Goal: Task Accomplishment & Management: Manage account settings

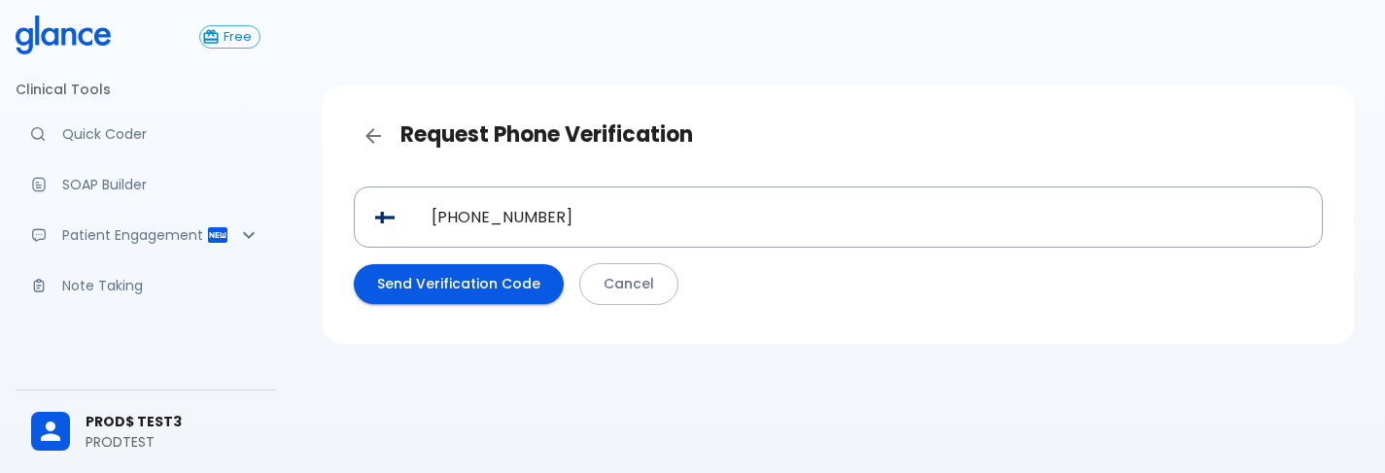
scroll to position [47, 0]
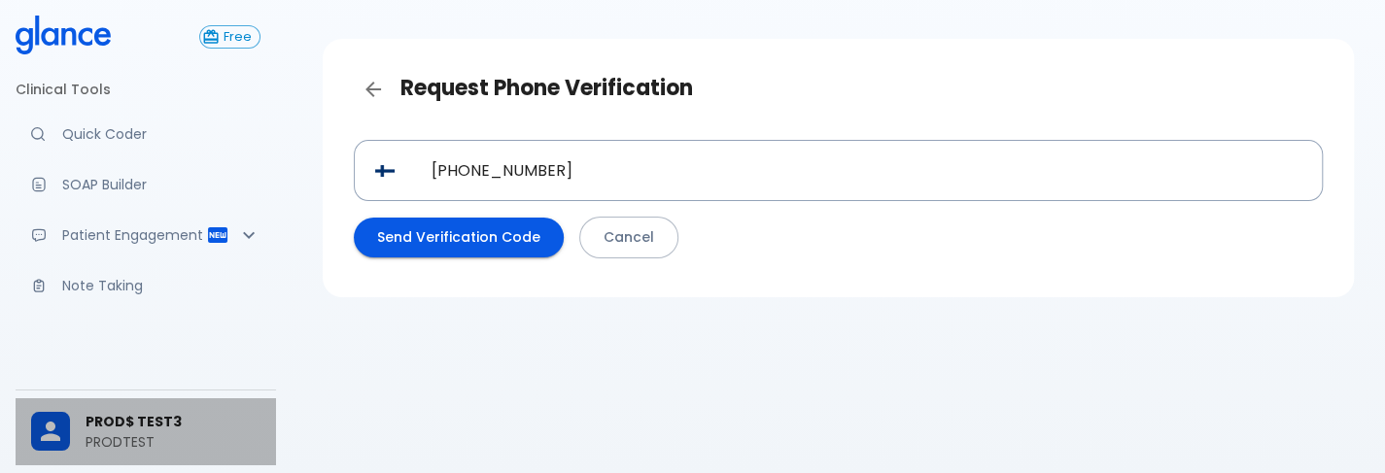
click at [140, 425] on span "PROD$ TEST3" at bounding box center [173, 422] width 175 height 20
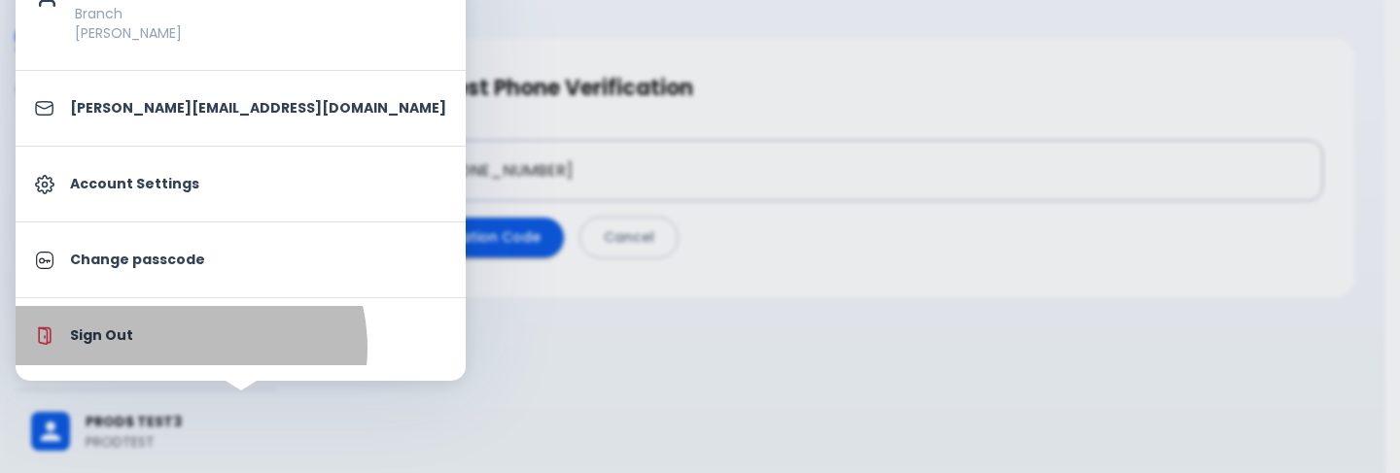
click at [183, 347] on li "Sign Out" at bounding box center [241, 335] width 450 height 59
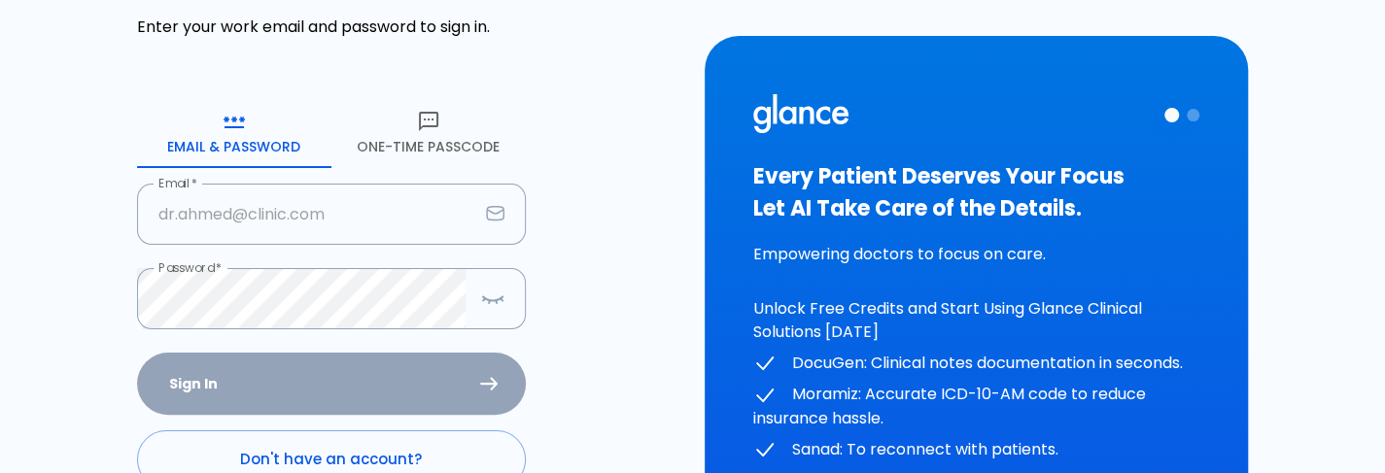
scroll to position [119, 0]
type input "[PERSON_NAME][EMAIL_ADDRESS][DOMAIN_NAME]"
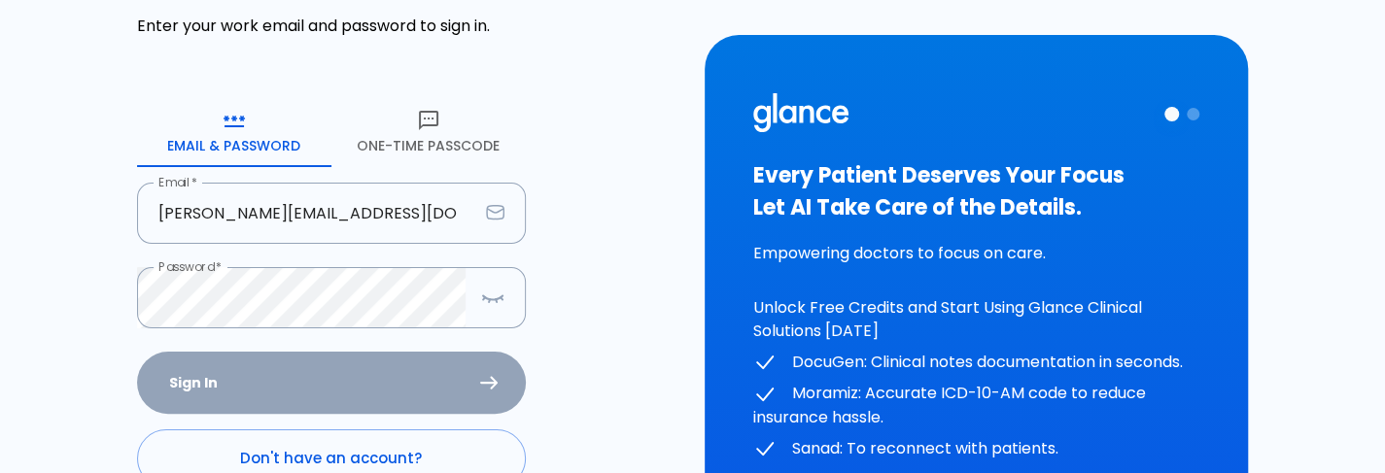
click at [280, 394] on div "Sign In Don't have an account? Forgot Password ?" at bounding box center [331, 464] width 389 height 225
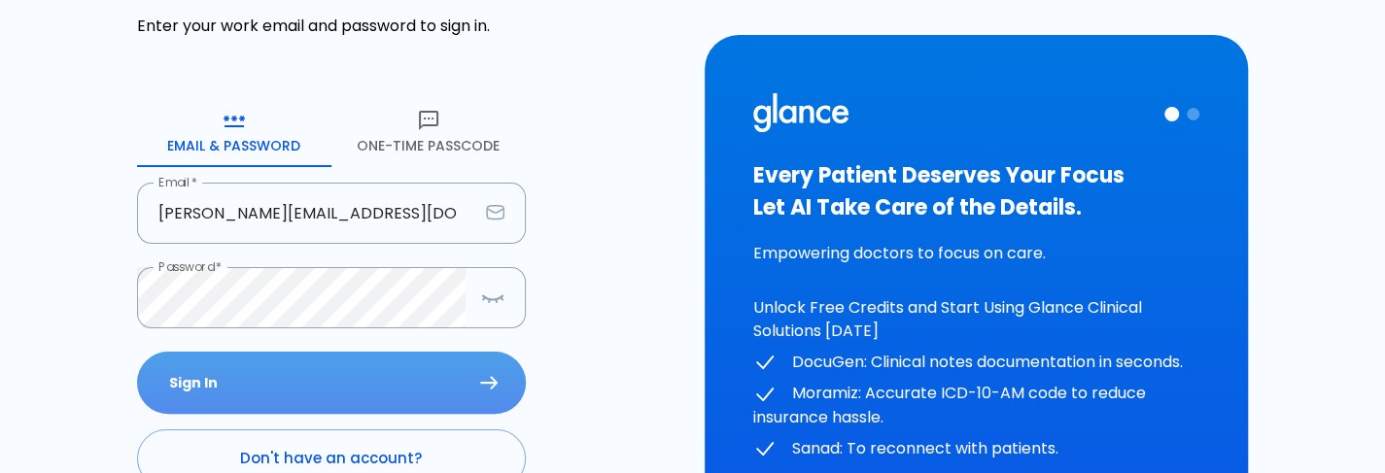
click at [280, 394] on button "Sign In" at bounding box center [331, 383] width 389 height 63
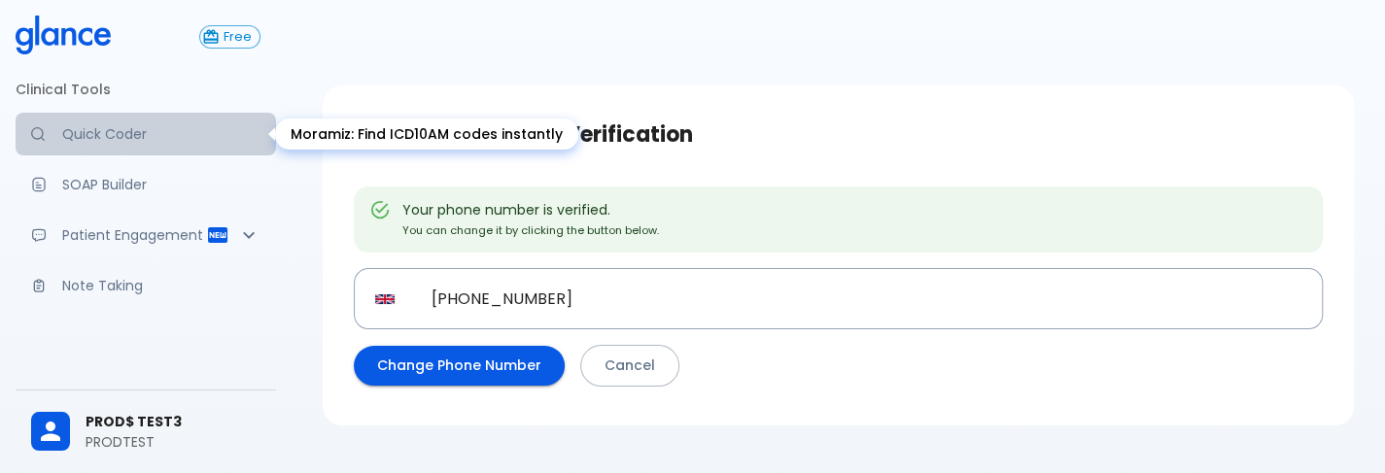
click at [153, 127] on p "Quick Coder" at bounding box center [161, 133] width 198 height 19
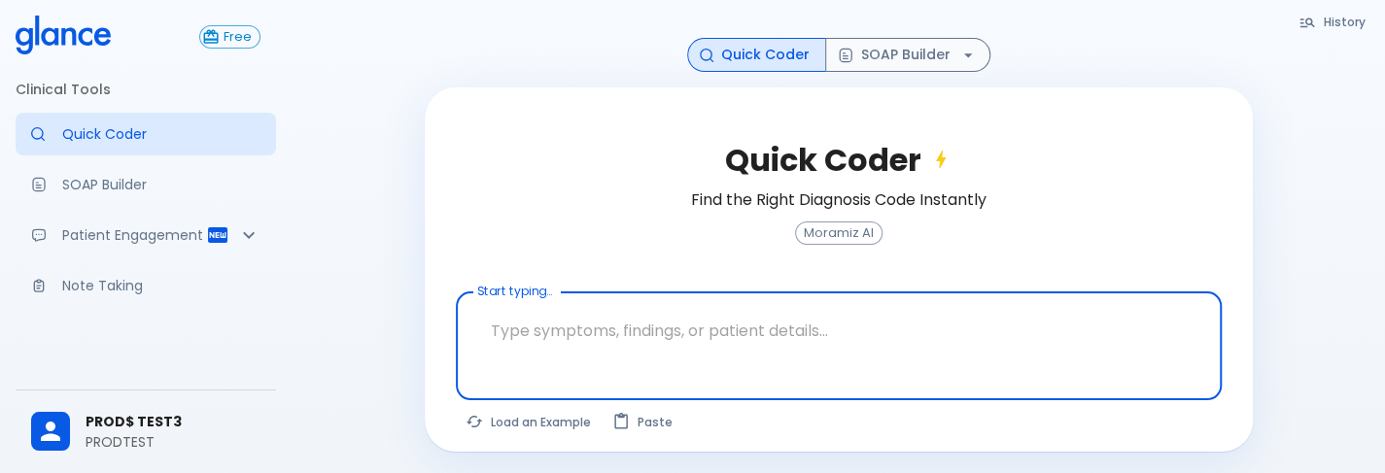
scroll to position [311, 0]
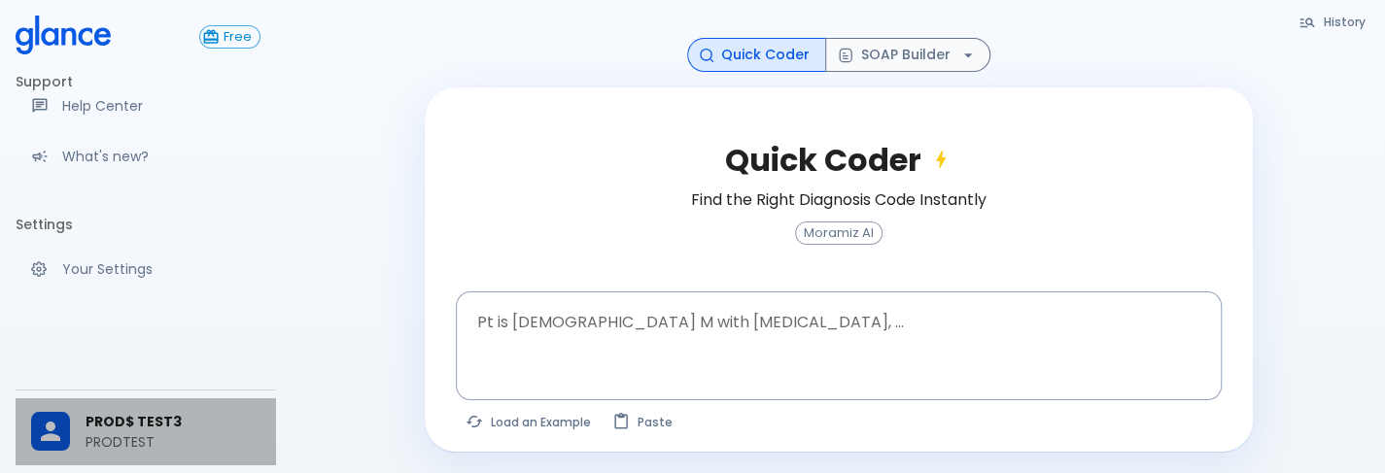
click at [74, 411] on div "PROD$ TEST3 PRODTEST" at bounding box center [146, 432] width 261 height 67
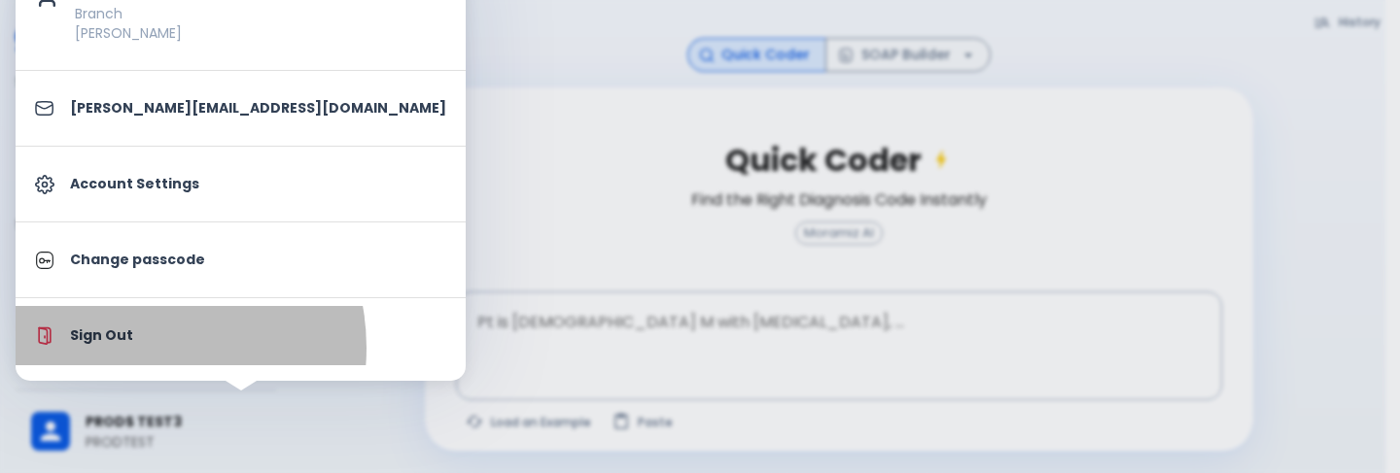
click at [131, 347] on li "Sign Out" at bounding box center [241, 335] width 450 height 59
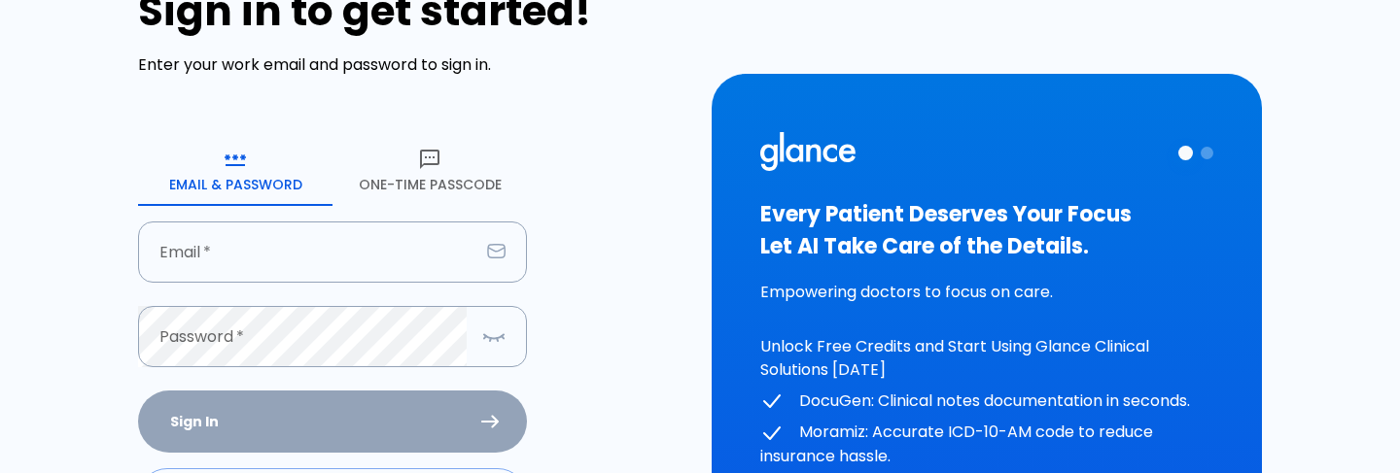
type input "[PERSON_NAME][EMAIL_ADDRESS][DOMAIN_NAME]"
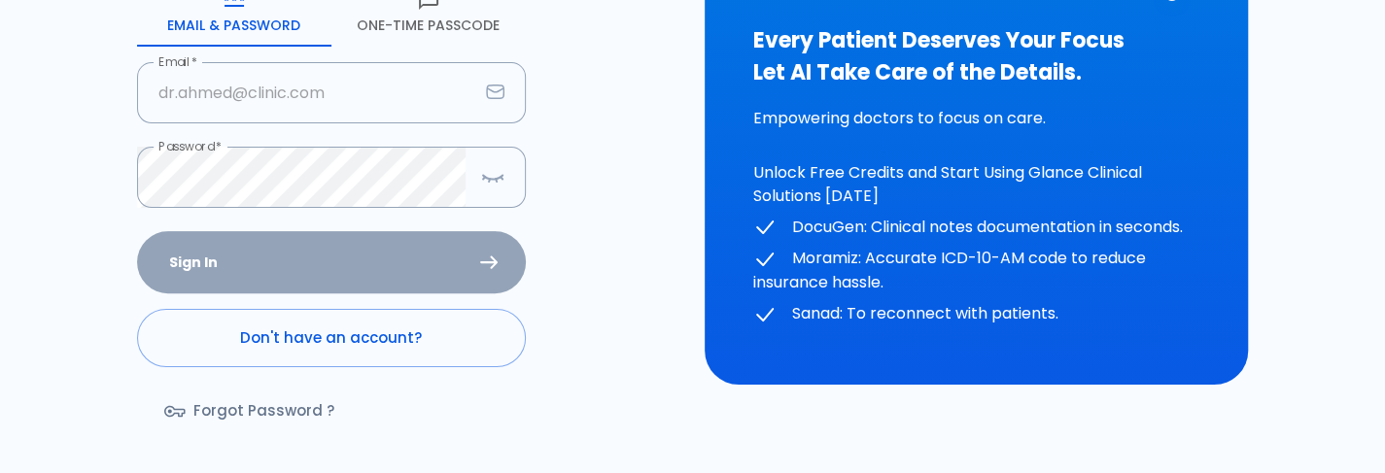
scroll to position [241, 0]
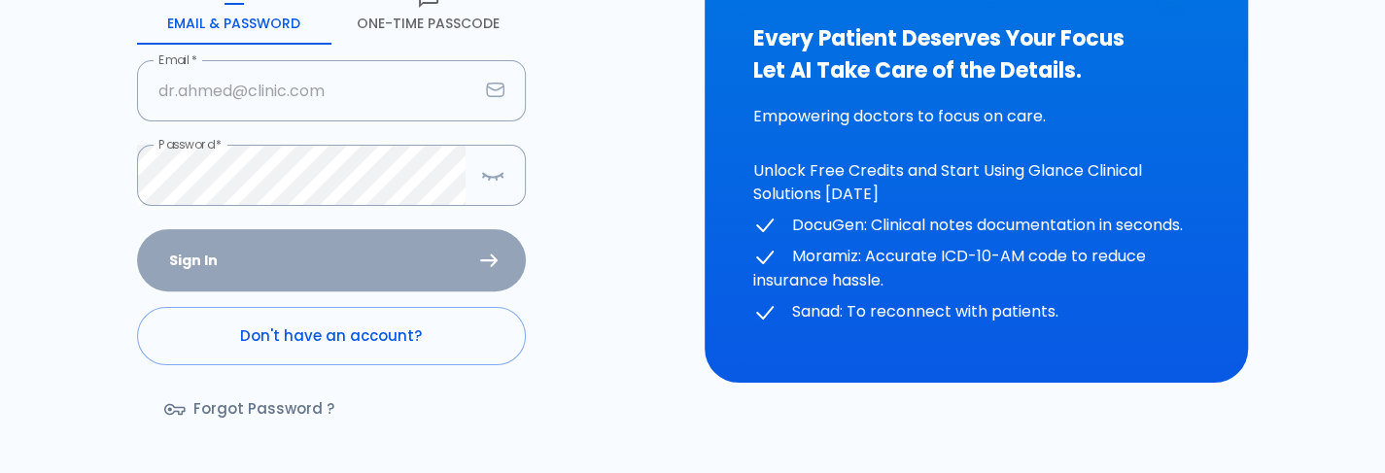
type input "[PERSON_NAME][EMAIL_ADDRESS][DOMAIN_NAME]"
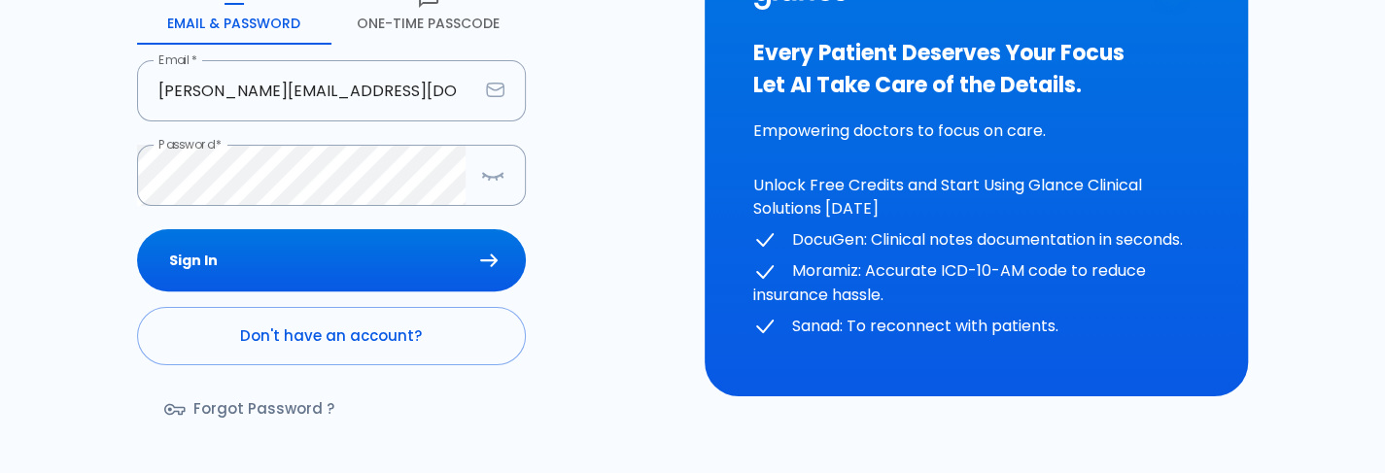
click at [301, 283] on div "Sign In Don't have an account? Forgot Password ?" at bounding box center [331, 341] width 389 height 225
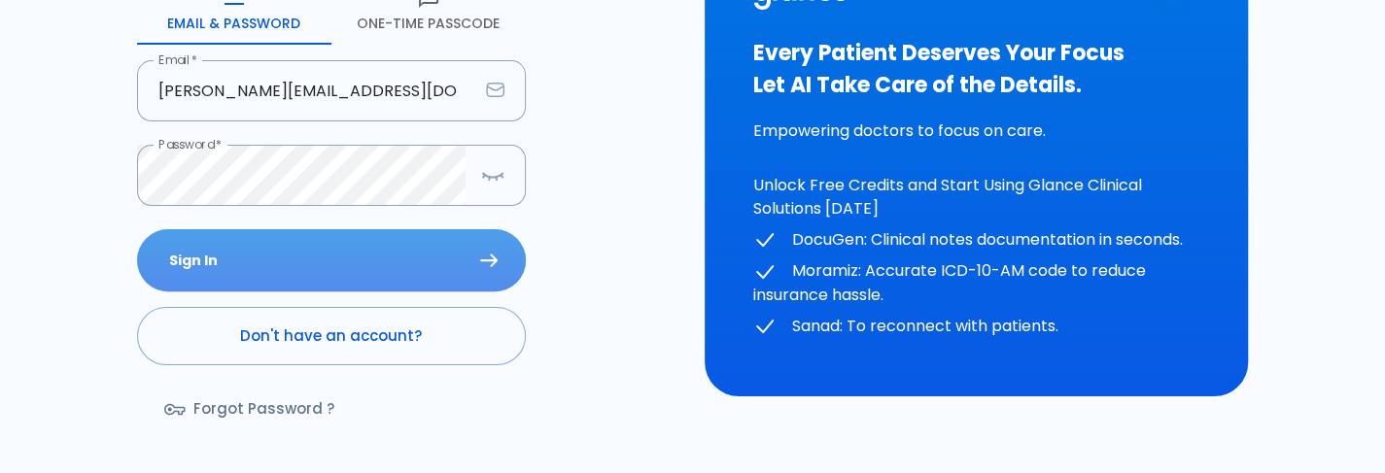
click at [301, 283] on button "Sign In" at bounding box center [331, 260] width 389 height 63
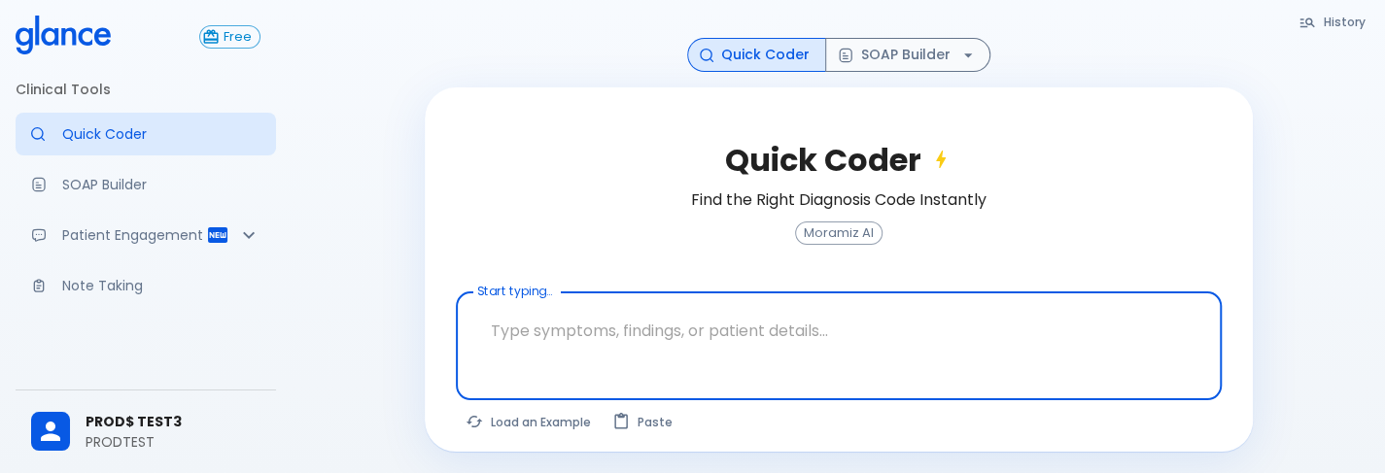
scroll to position [78, 0]
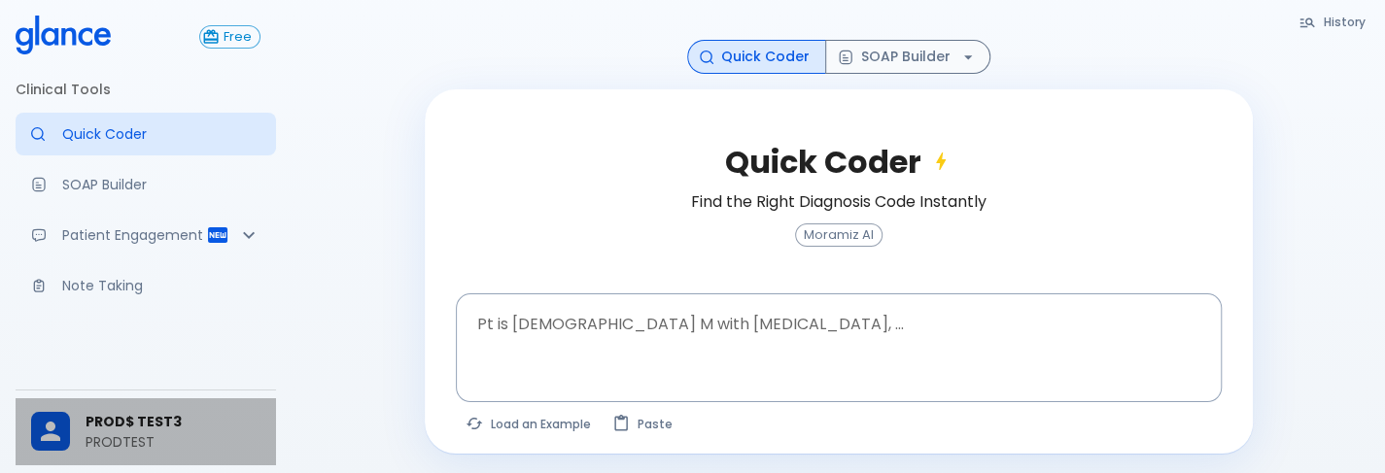
click at [110, 433] on p "PRODTEST" at bounding box center [173, 442] width 175 height 19
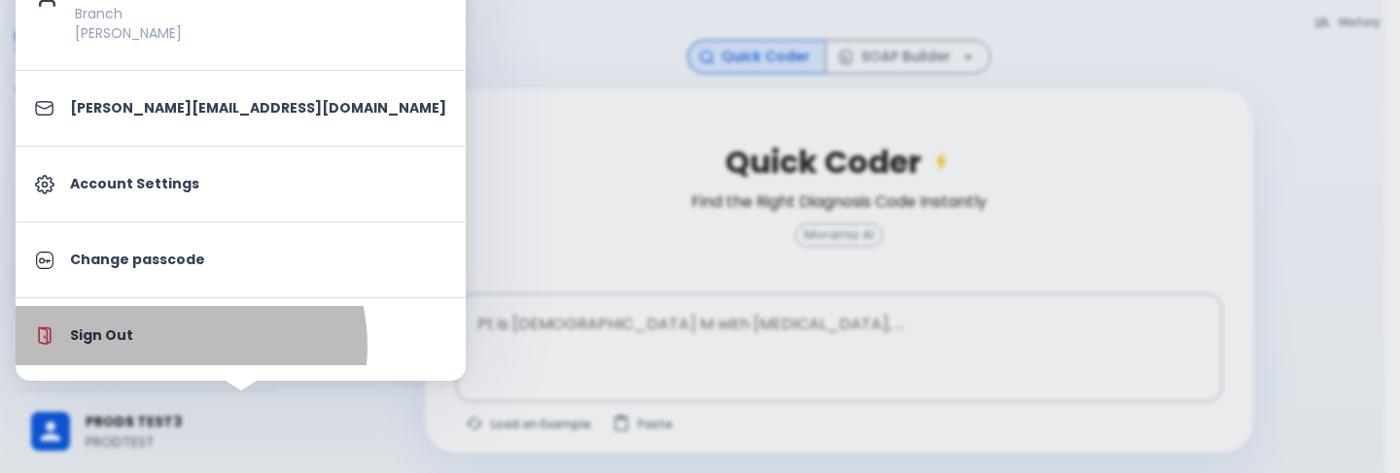
click at [183, 345] on li "Sign Out" at bounding box center [241, 335] width 450 height 59
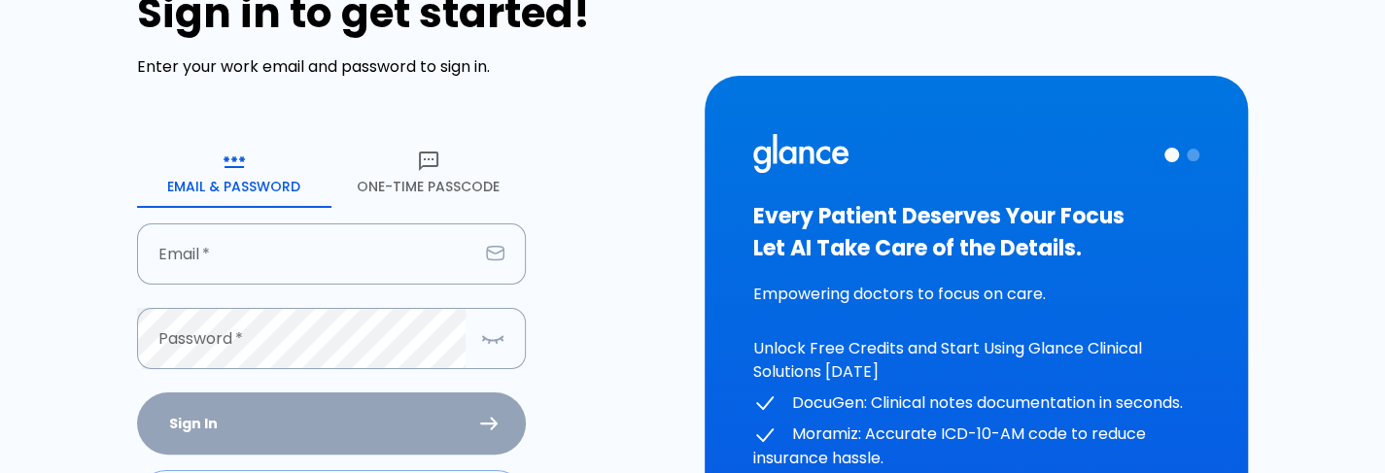
type input "[PERSON_NAME][EMAIL_ADDRESS][DOMAIN_NAME]"
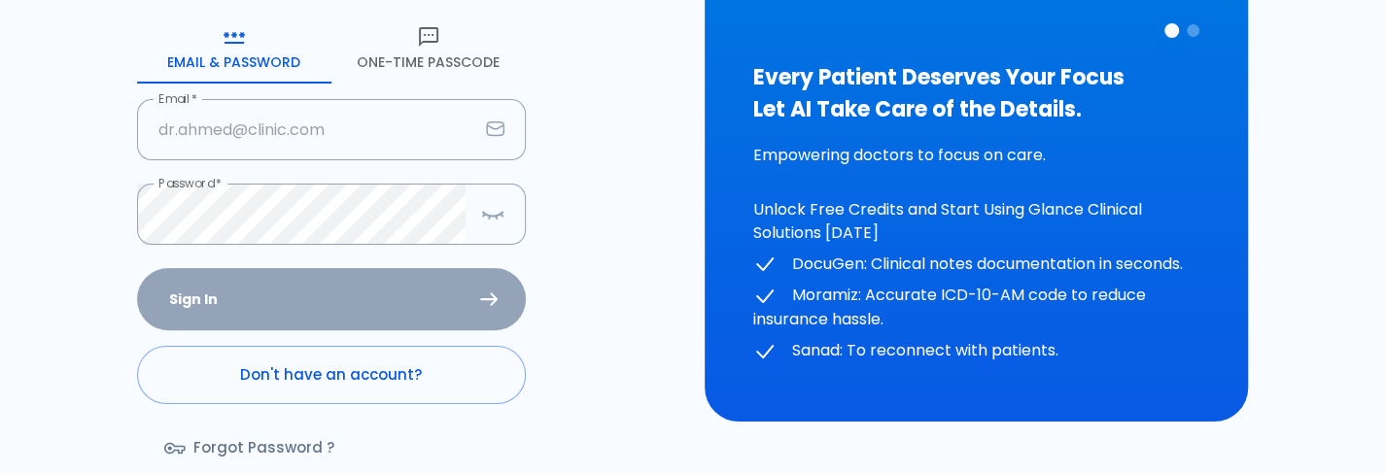
scroll to position [236, 0]
